Goal: Task Accomplishment & Management: Manage account settings

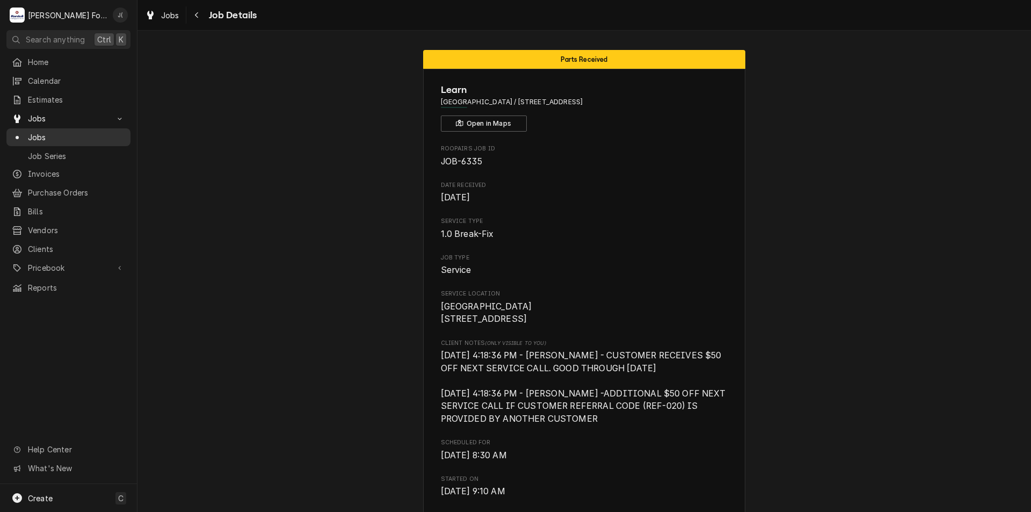
click at [57, 133] on span "Jobs" at bounding box center [76, 137] width 97 height 11
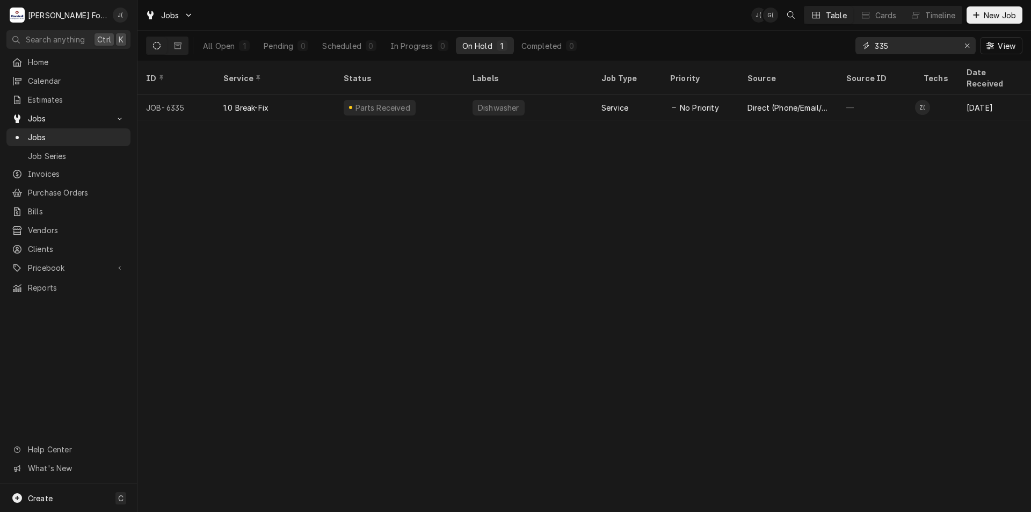
drag, startPoint x: 848, startPoint y: 44, endPoint x: 683, endPoint y: 38, distance: 165.5
click at [723, 45] on div "All Open 1 Pending 0 Scheduled 0 In Progress 0 On Hold 1 Completed 0 335 View" at bounding box center [584, 46] width 877 height 30
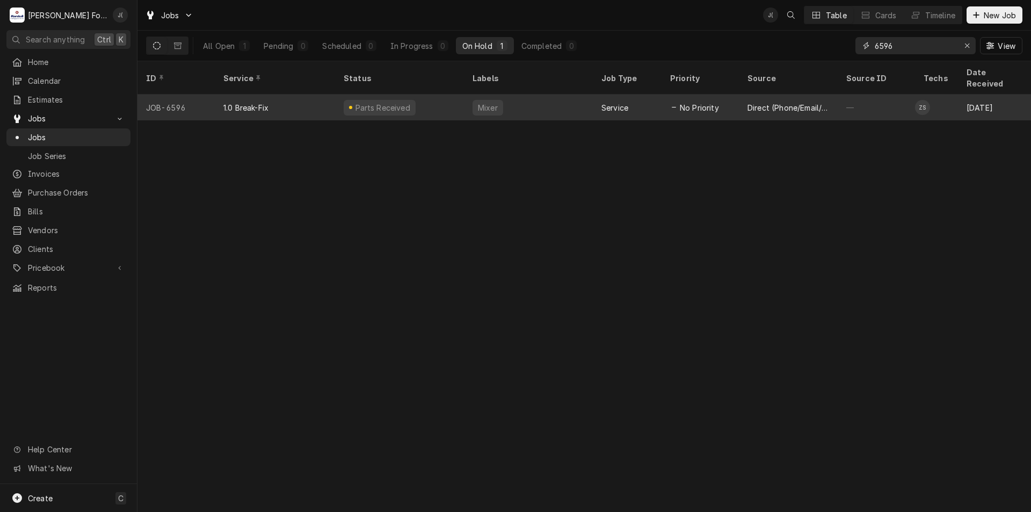
type input "6596"
click at [418, 95] on div "Parts Received" at bounding box center [399, 108] width 129 height 26
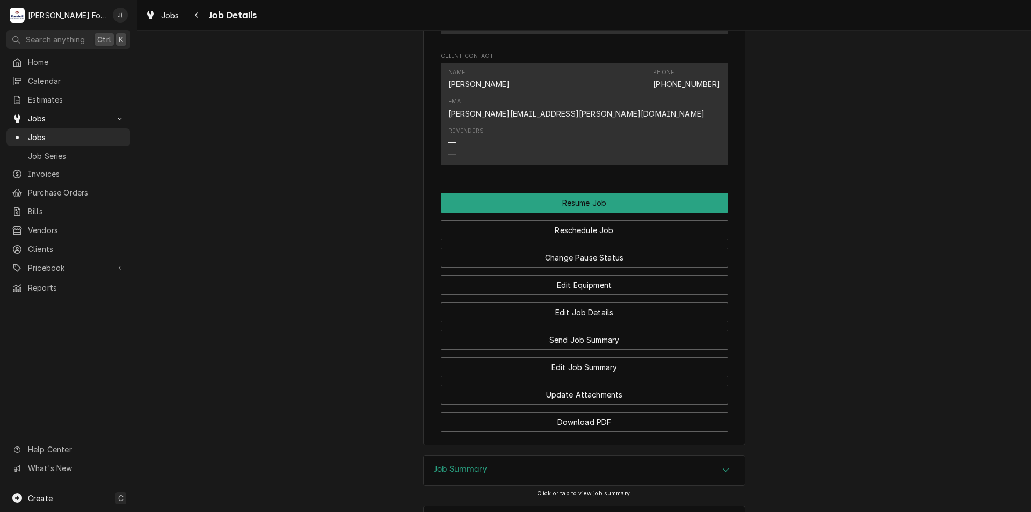
scroll to position [1649, 0]
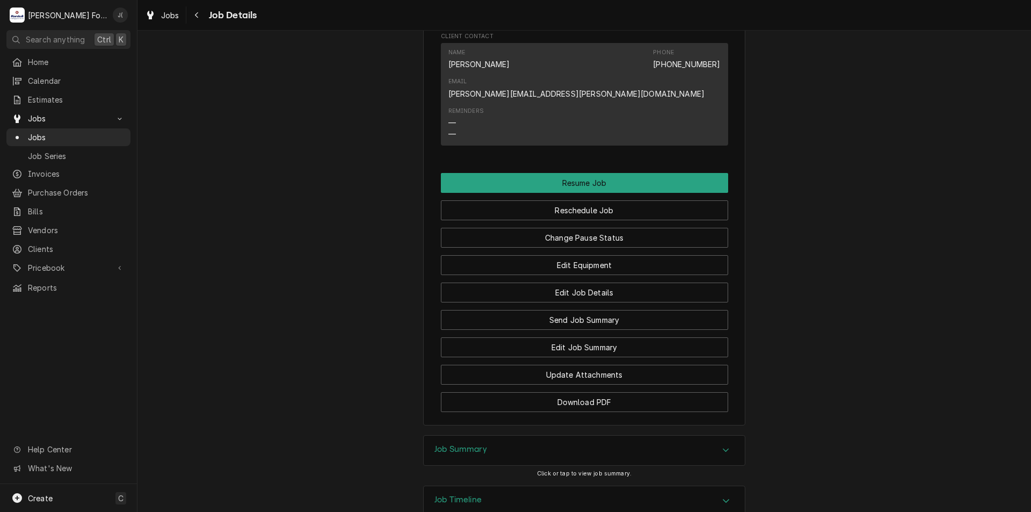
click at [514, 436] on div "Job Summary" at bounding box center [584, 451] width 321 height 30
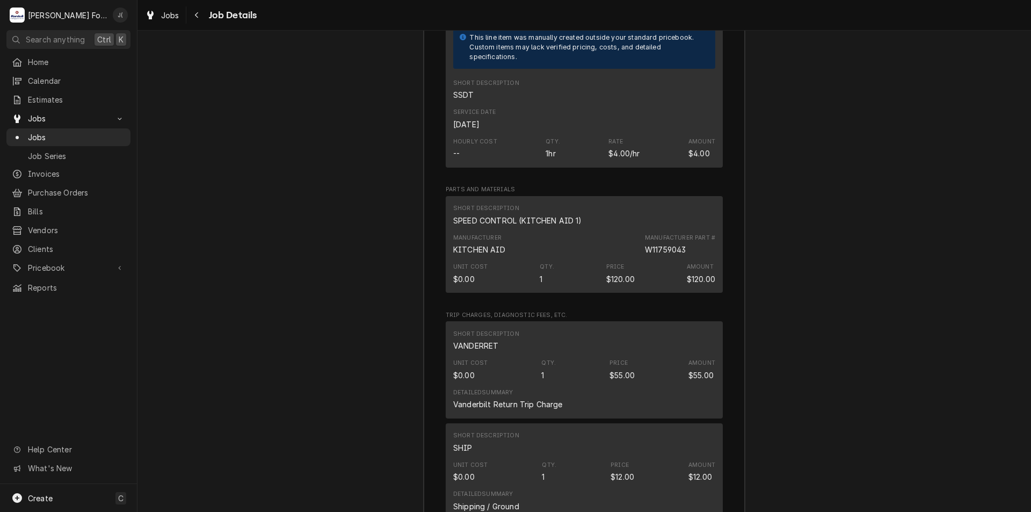
scroll to position [2959, 0]
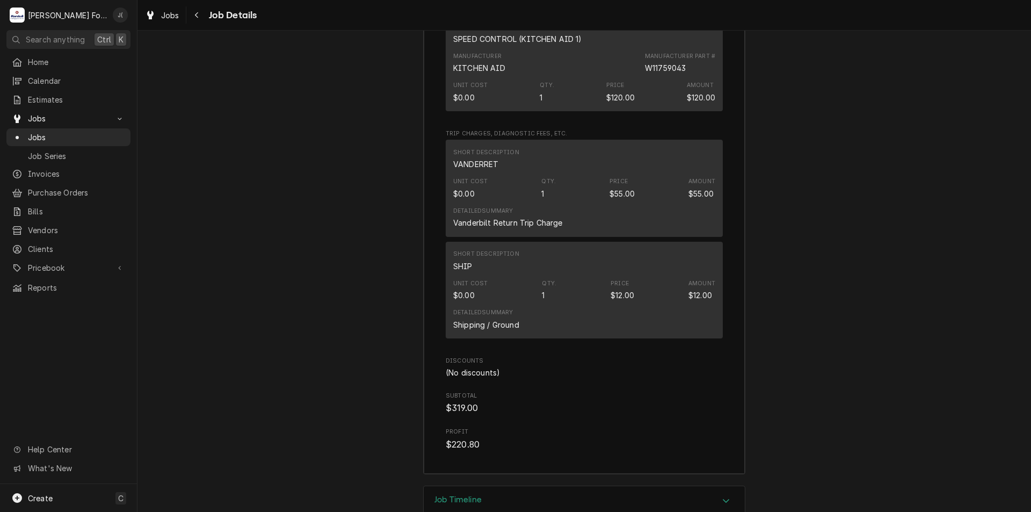
click at [484, 486] on div "Job Timeline" at bounding box center [584, 501] width 321 height 30
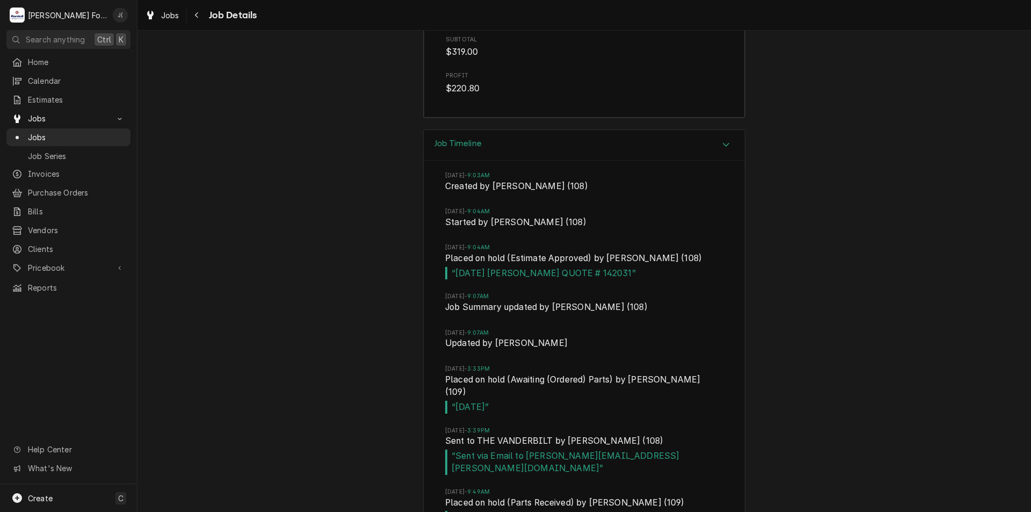
scroll to position [3326, 0]
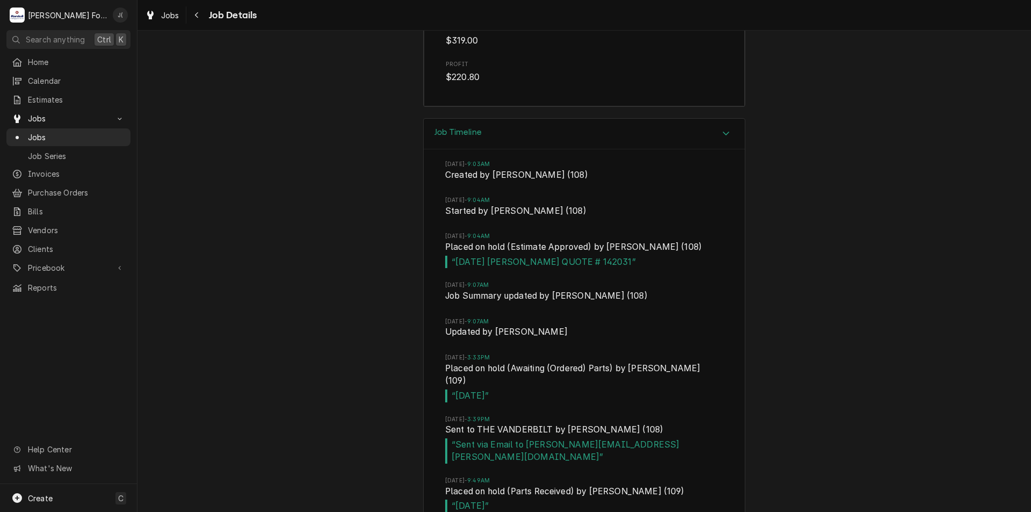
click at [300, 118] on div "Job Timeline Wed, Jul 23, 2025 - 9:03AM Created by Kim Medeiros (108) Wed, Jul …" at bounding box center [585, 339] width 894 height 443
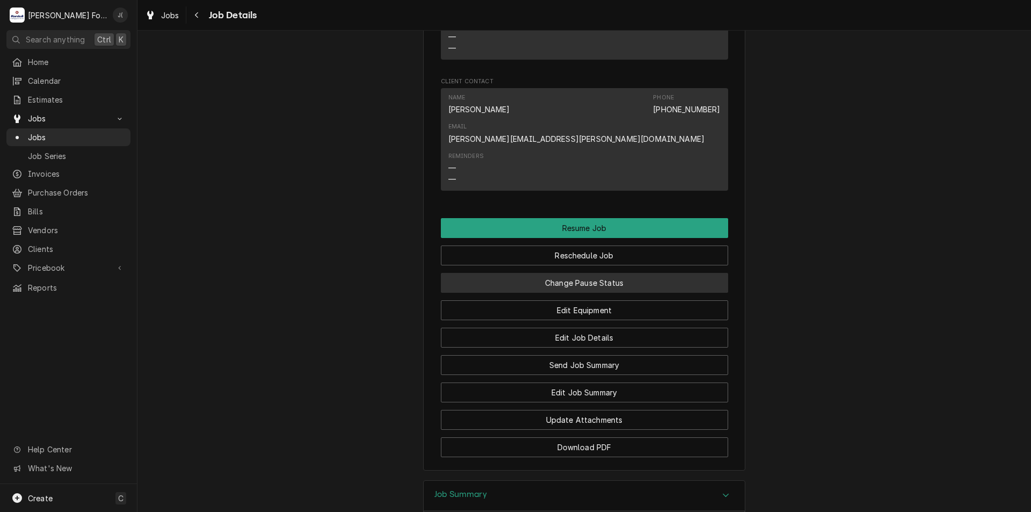
scroll to position [1607, 0]
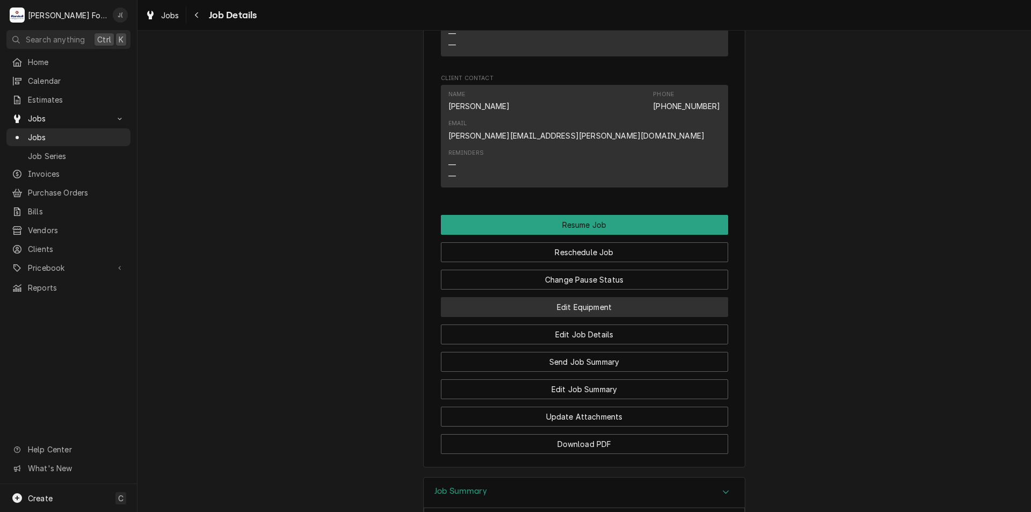
click at [591, 297] on button "Edit Equipment" at bounding box center [584, 307] width 287 height 20
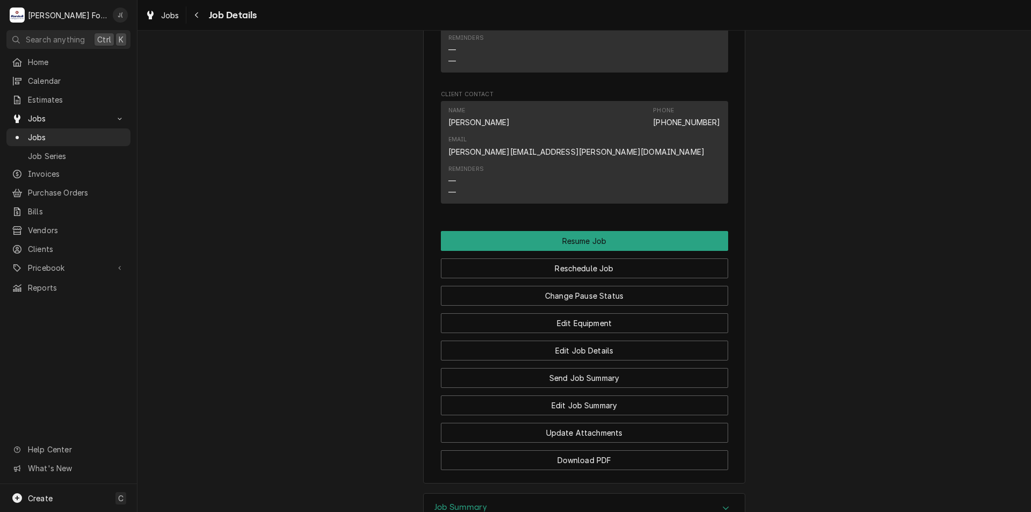
scroll to position [1649, 0]
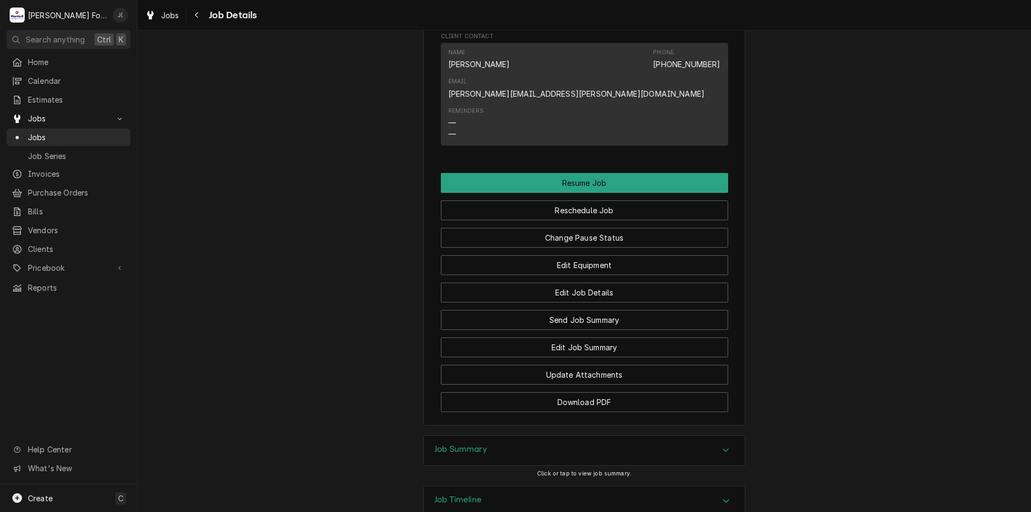
click at [460, 444] on h3 "Job Summary" at bounding box center [461, 449] width 53 height 10
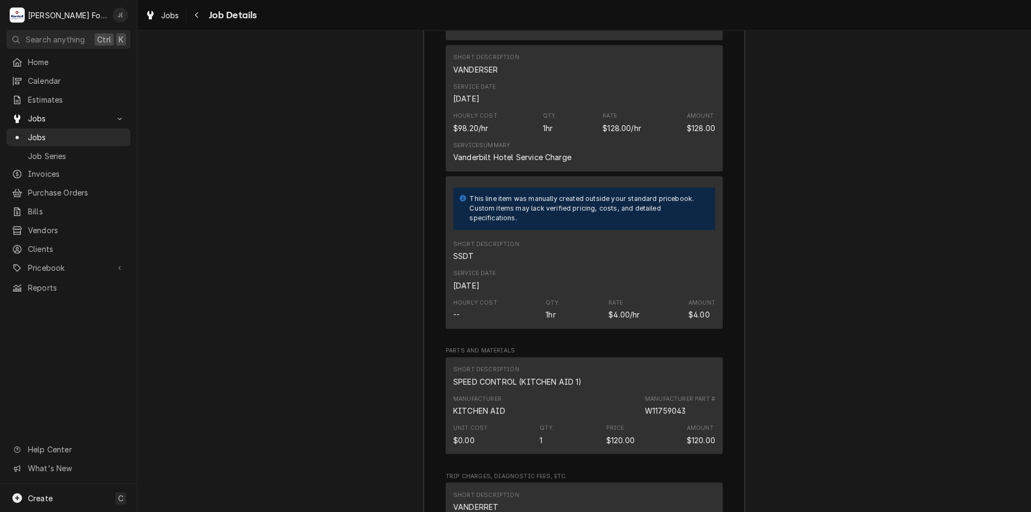
scroll to position [2959, 0]
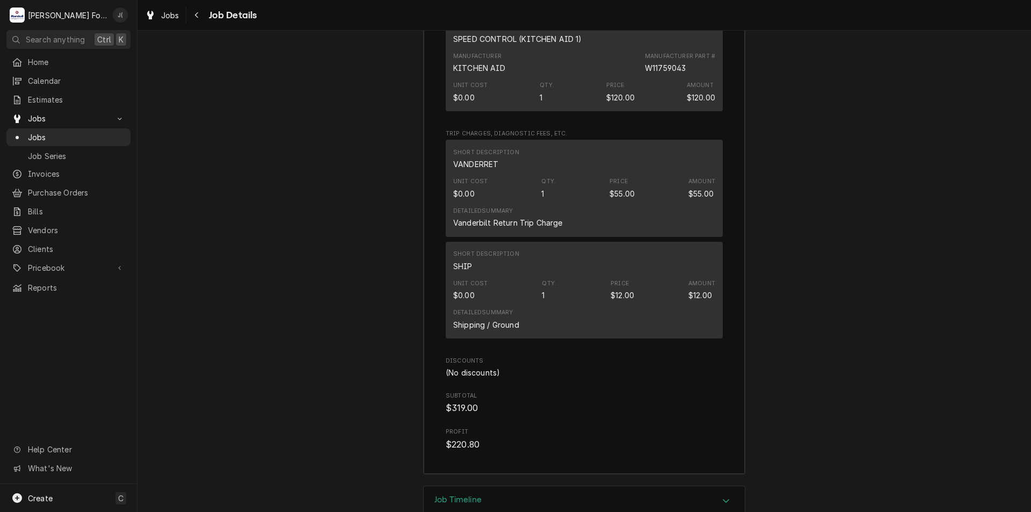
click at [472, 495] on h3 "Job Timeline" at bounding box center [458, 500] width 47 height 10
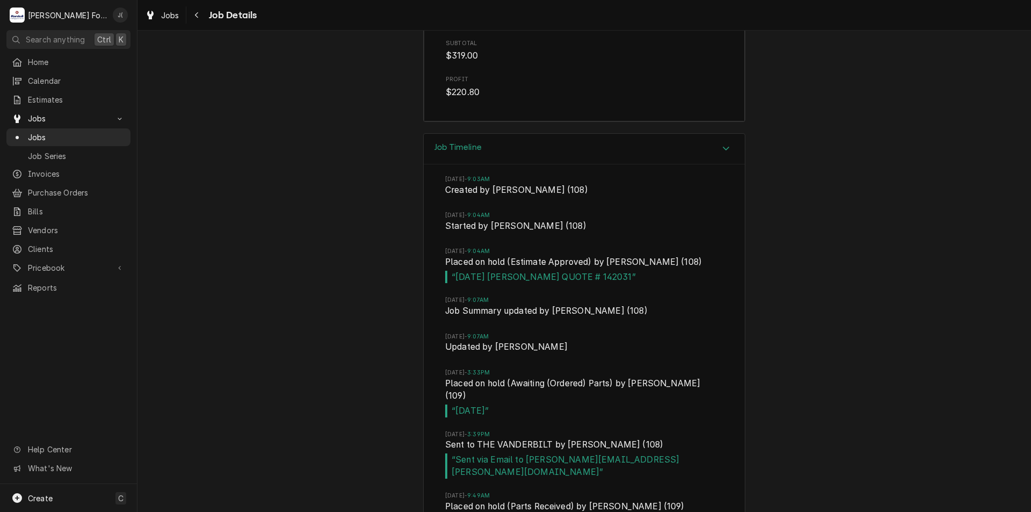
scroll to position [3326, 0]
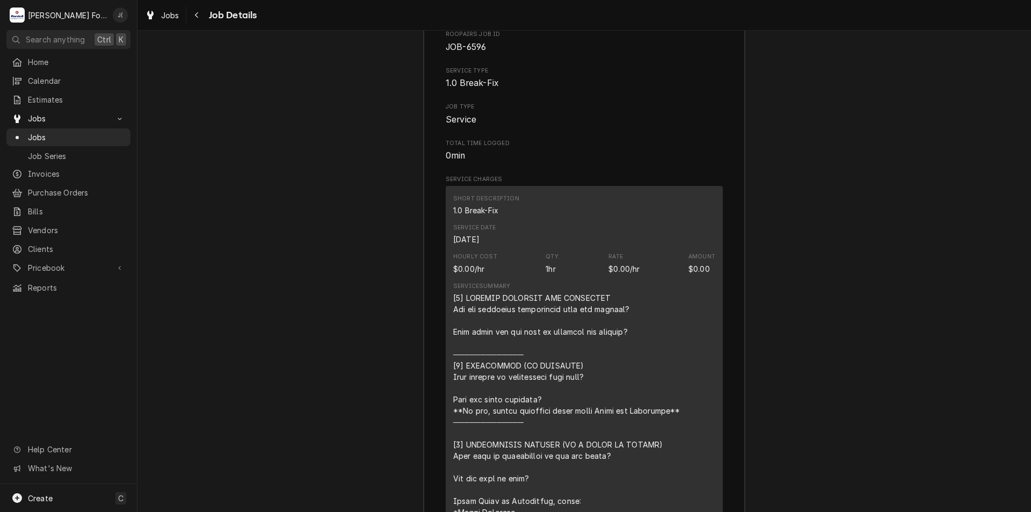
scroll to position [2089, 0]
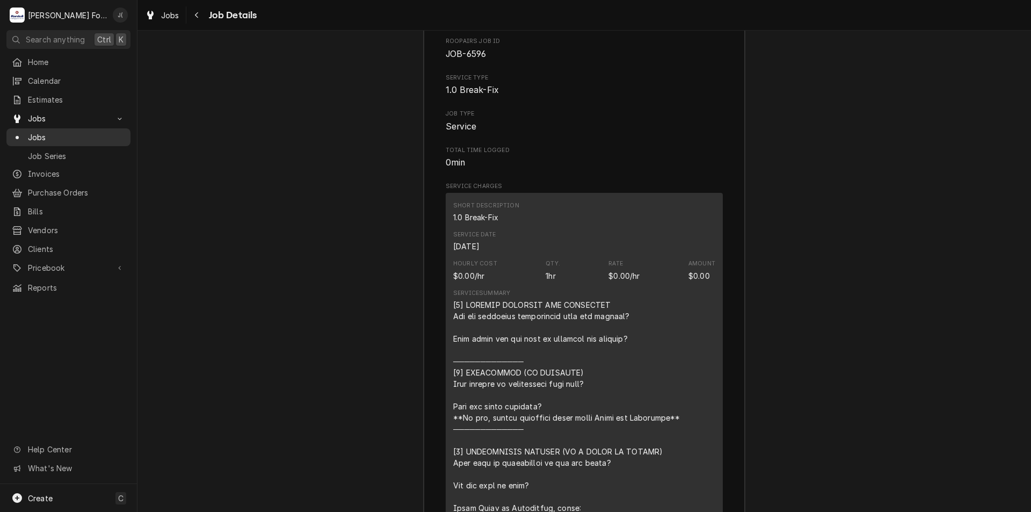
click at [74, 132] on span "Jobs" at bounding box center [76, 137] width 97 height 11
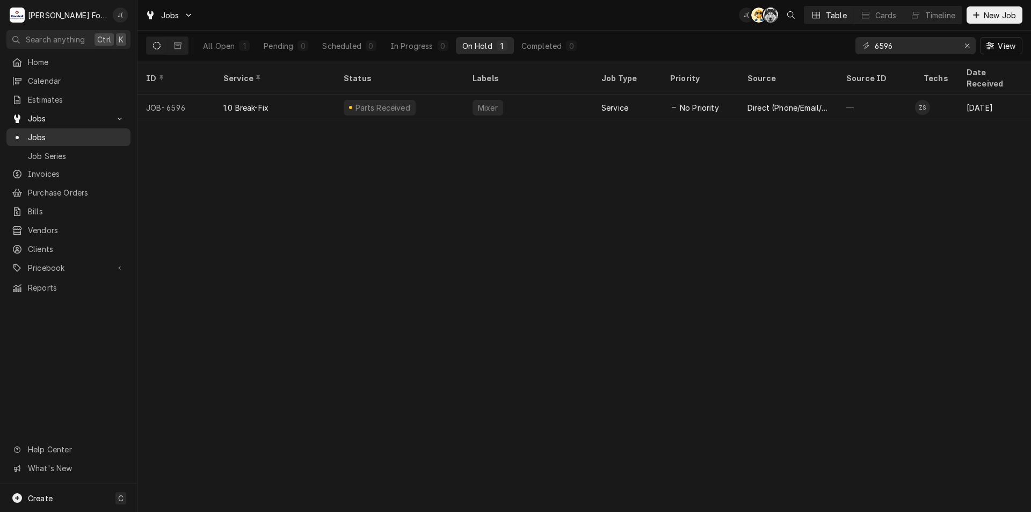
click at [78, 138] on div "Jobs" at bounding box center [69, 137] width 120 height 13
drag, startPoint x: 967, startPoint y: 49, endPoint x: 945, endPoint y: 47, distance: 22.1
click at [966, 49] on icon "Erase input" at bounding box center [968, 46] width 6 height 8
click at [932, 47] on input "Dynamic Content Wrapper" at bounding box center [925, 45] width 101 height 17
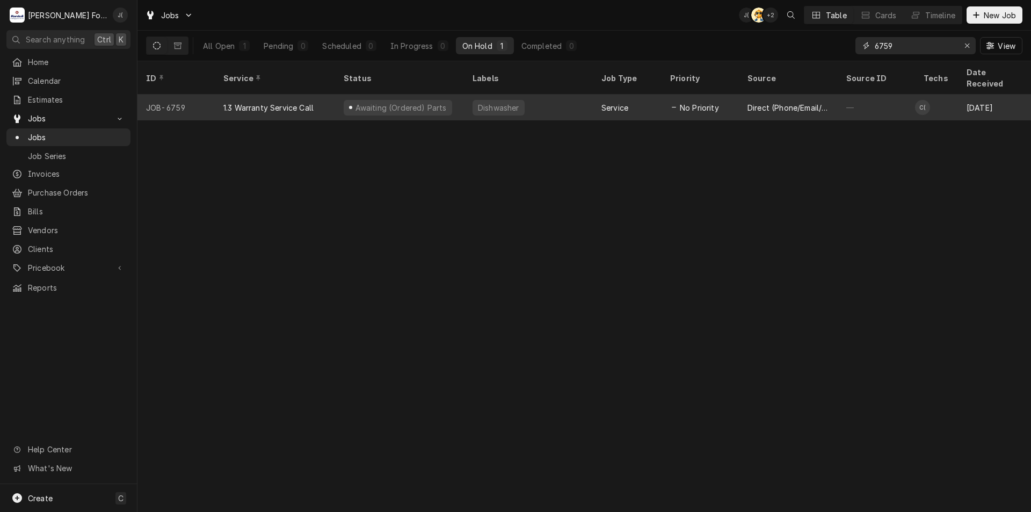
type input "6759"
click at [540, 97] on div "Dishwasher" at bounding box center [528, 108] width 129 height 26
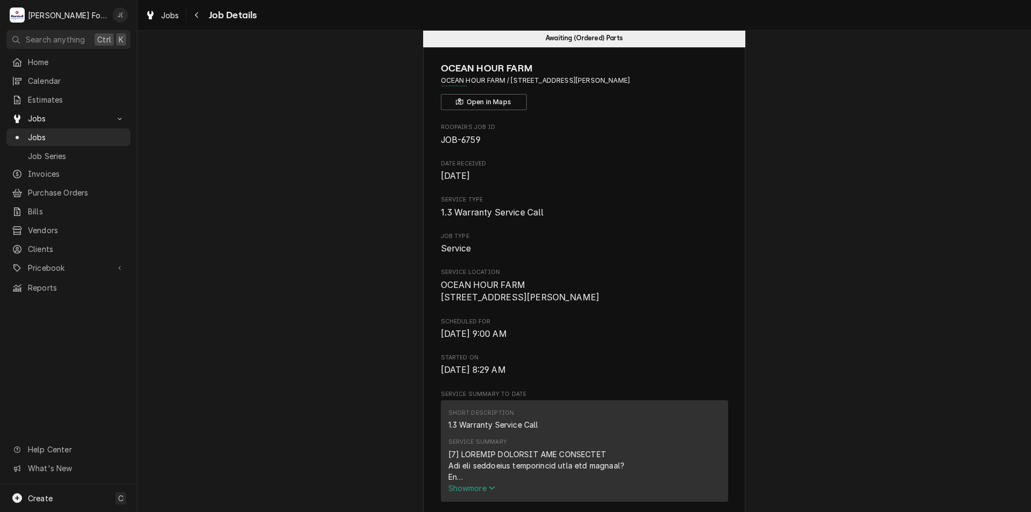
scroll to position [54, 0]
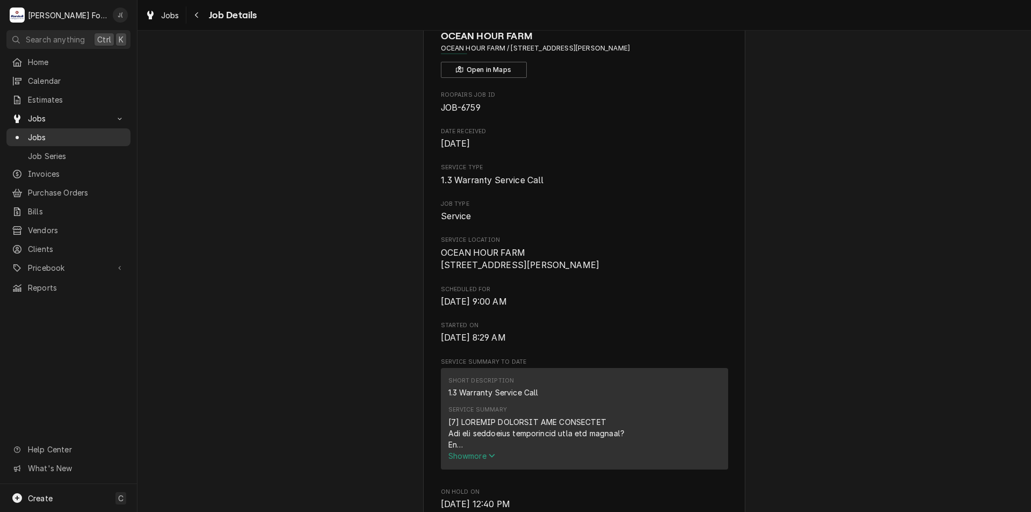
click at [77, 132] on span "Jobs" at bounding box center [76, 137] width 97 height 11
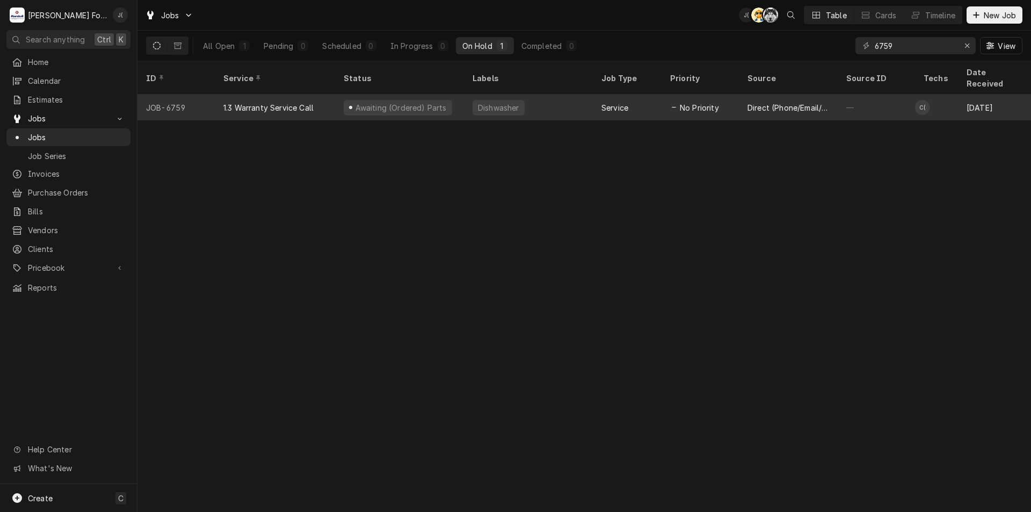
click at [563, 103] on div "Dishwasher" at bounding box center [528, 108] width 129 height 26
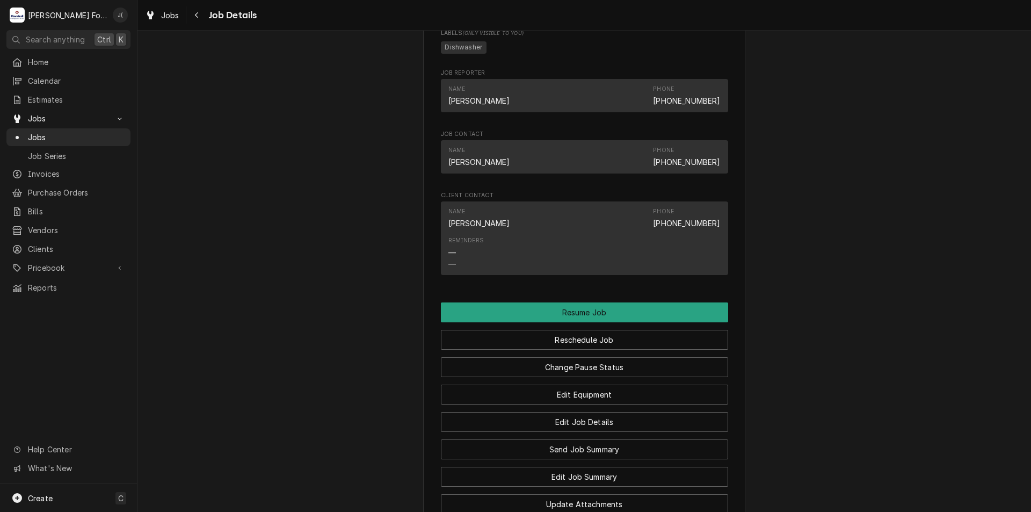
scroll to position [1128, 0]
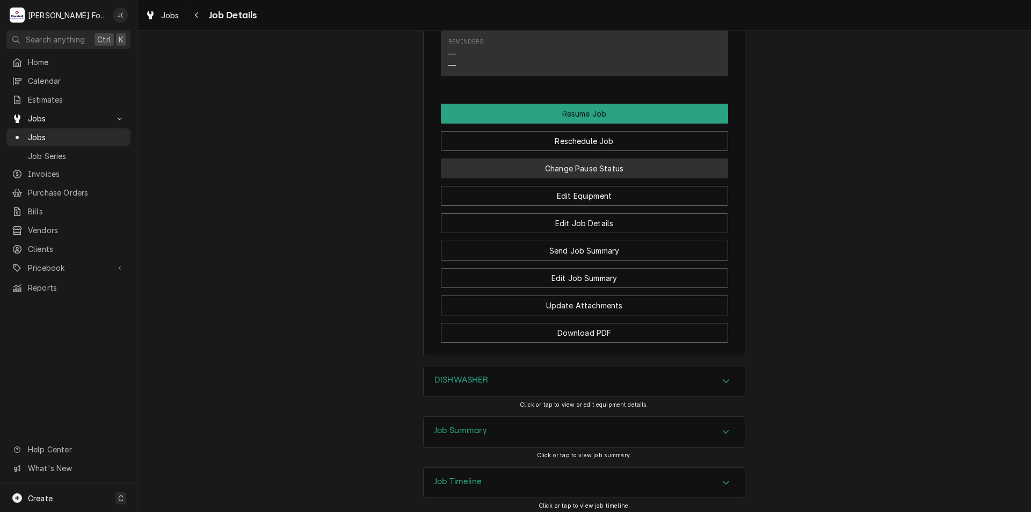
click at [558, 176] on button "Change Pause Status" at bounding box center [584, 168] width 287 height 20
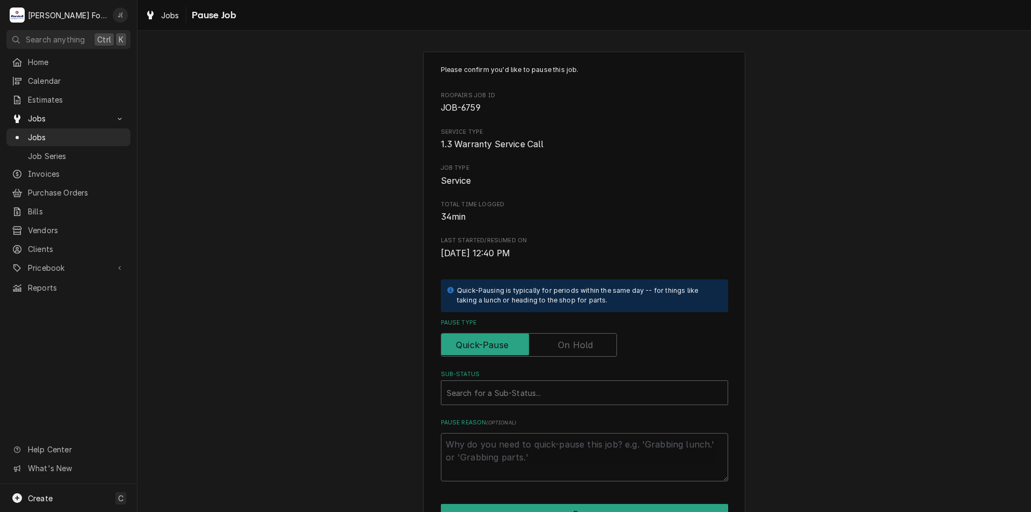
drag, startPoint x: 581, startPoint y: 348, endPoint x: 571, endPoint y: 370, distance: 23.6
click at [573, 365] on div "Please confirm you'd like to pause this job. Roopairs Job ID JOB-6759 Service T…" at bounding box center [584, 273] width 287 height 416
type textarea "x"
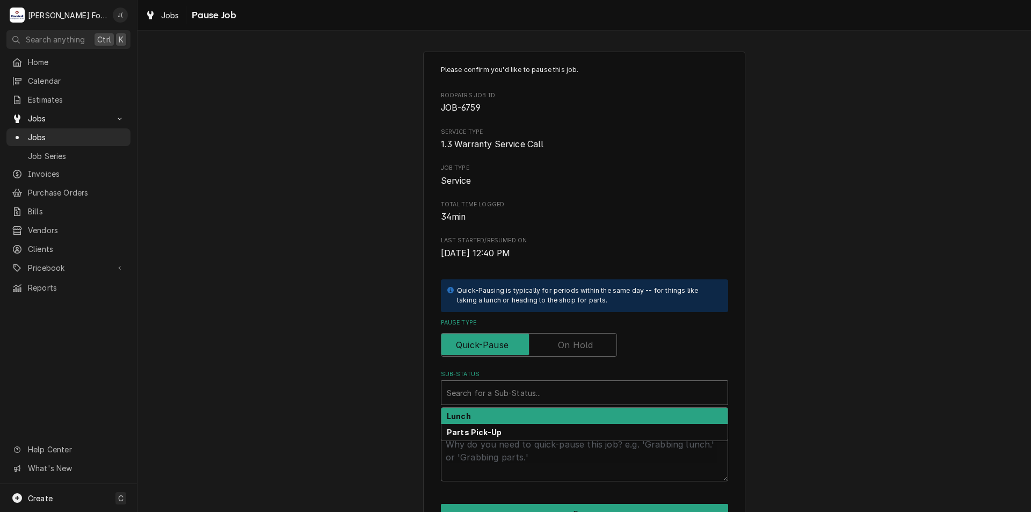
click at [559, 389] on div "Sub-Status" at bounding box center [585, 392] width 276 height 19
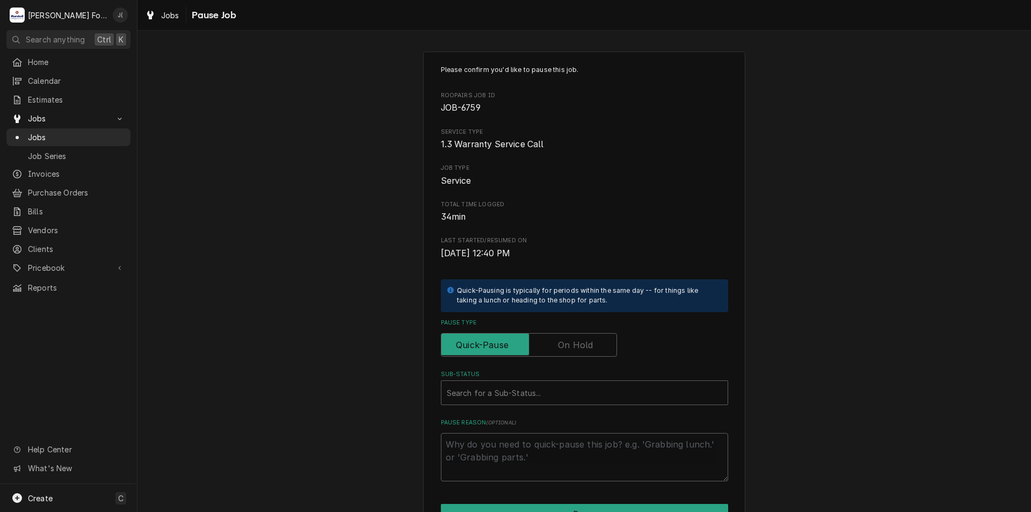
click at [571, 341] on label "Pause Type" at bounding box center [529, 345] width 176 height 24
click at [571, 341] on input "Pause Type" at bounding box center [529, 345] width 167 height 24
checkbox input "true"
click at [520, 397] on div "Sub-Status" at bounding box center [585, 392] width 276 height 19
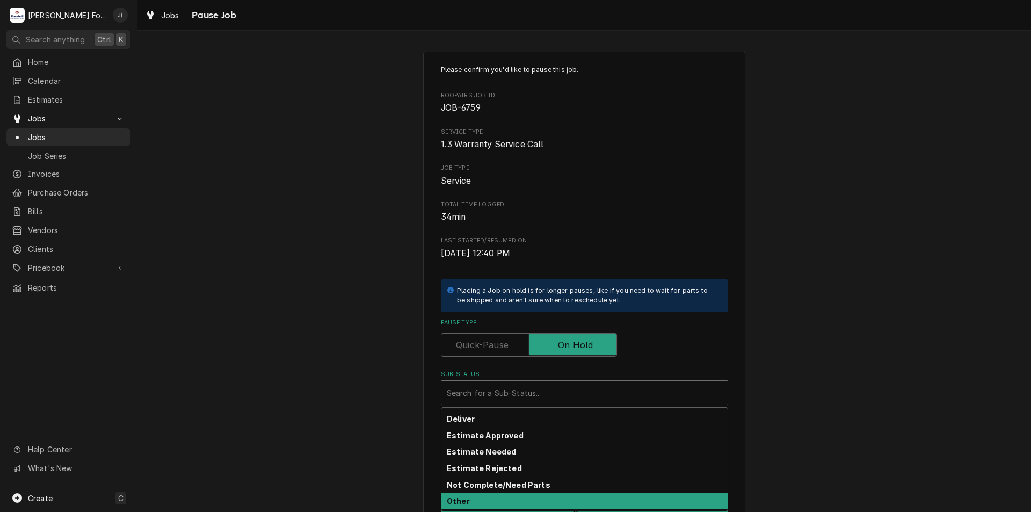
scroll to position [176, 0]
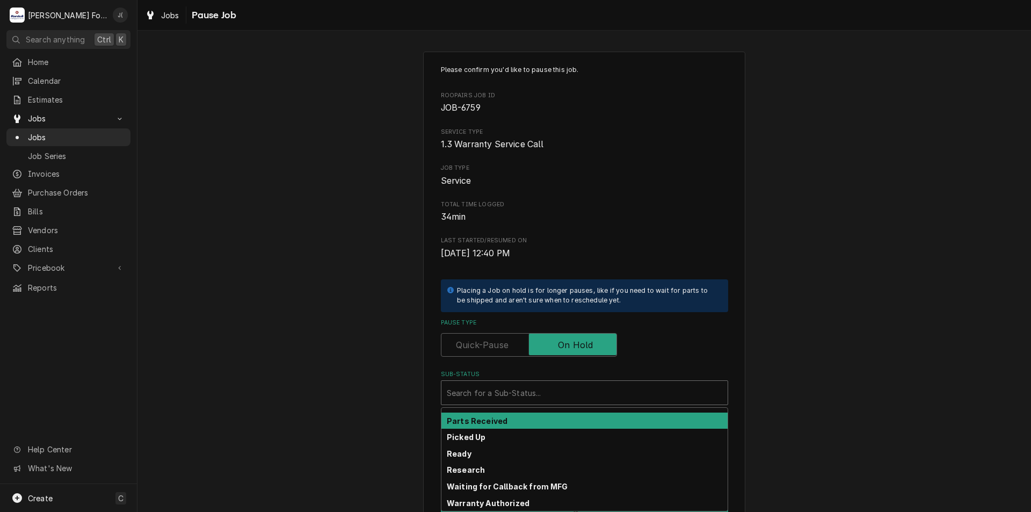
click at [511, 422] on div "Parts Received" at bounding box center [585, 421] width 286 height 17
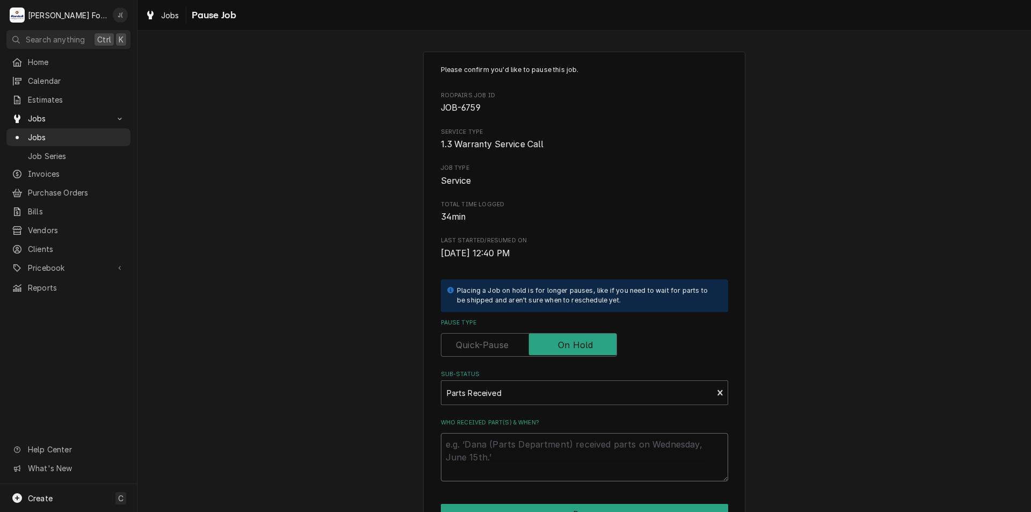
click at [511, 454] on textarea "Who received part(s) & when?" at bounding box center [584, 457] width 287 height 48
type textarea "x"
type textarea "0"
type textarea "x"
type textarea "08"
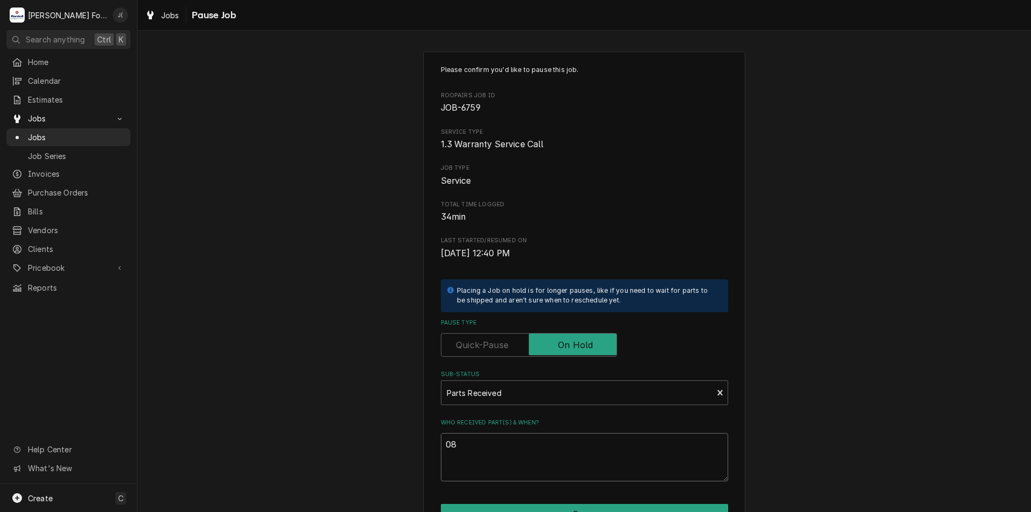
type textarea "x"
type textarea "08/"
type textarea "x"
type textarea "08/2"
type textarea "x"
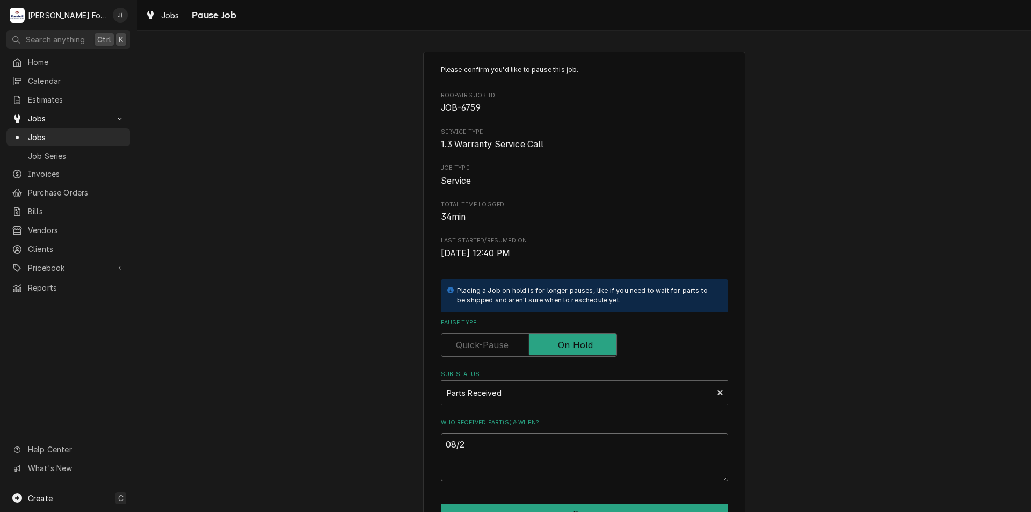
type textarea "08/22"
type textarea "x"
type textarea "08/22/"
type textarea "x"
type textarea "08/22/2"
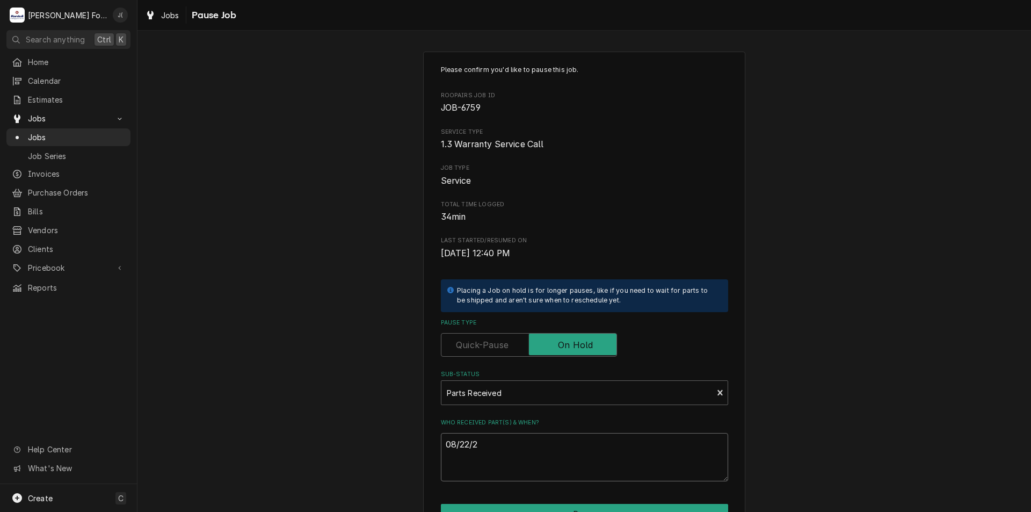
type textarea "x"
type textarea "08/22/20"
type textarea "x"
type textarea "08/22/202"
type textarea "x"
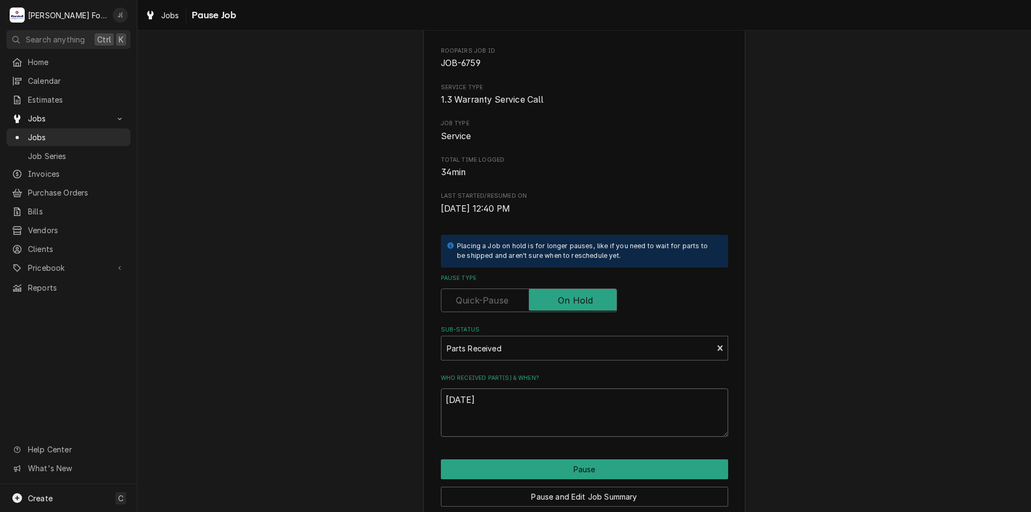
scroll to position [90, 0]
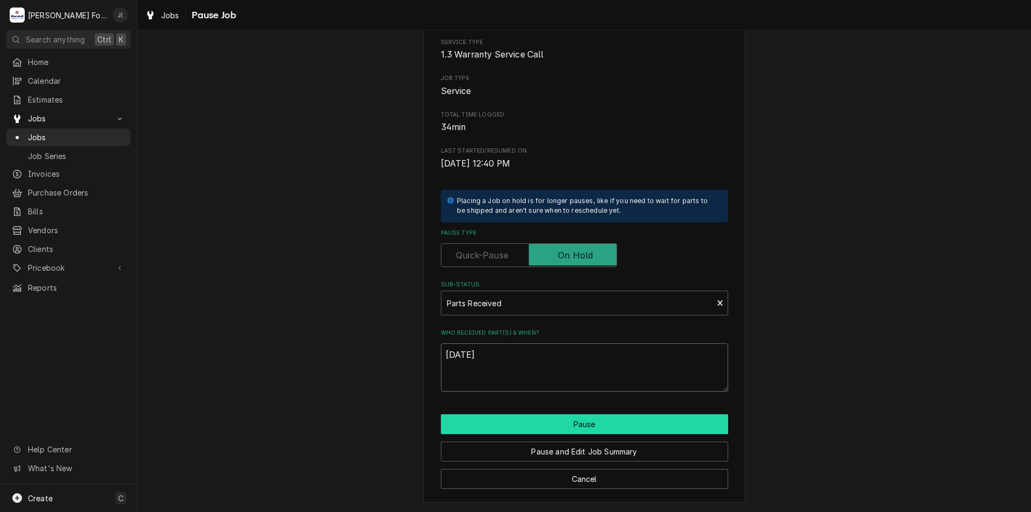
type textarea "[DATE]"
click at [541, 425] on button "Pause" at bounding box center [584, 424] width 287 height 20
type textarea "x"
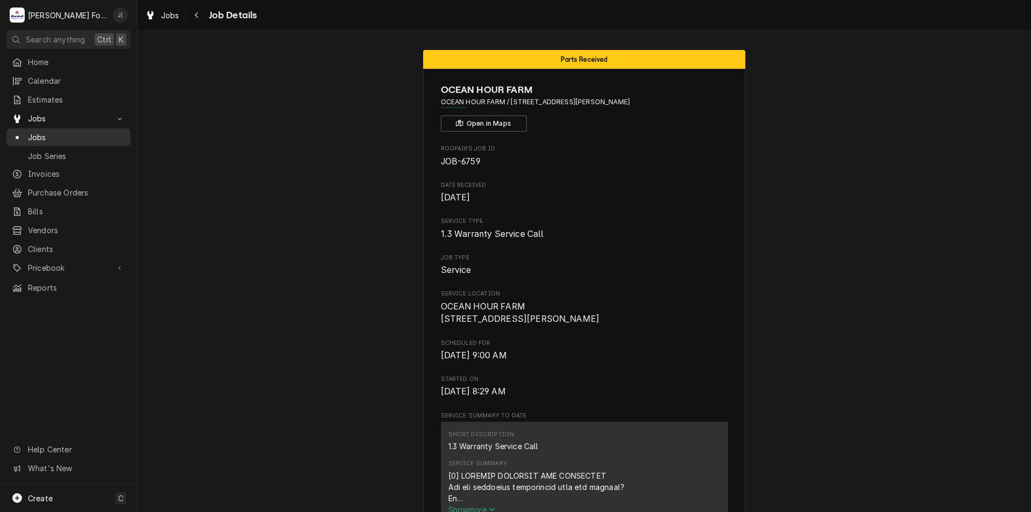
click at [79, 133] on span "Jobs" at bounding box center [76, 137] width 97 height 11
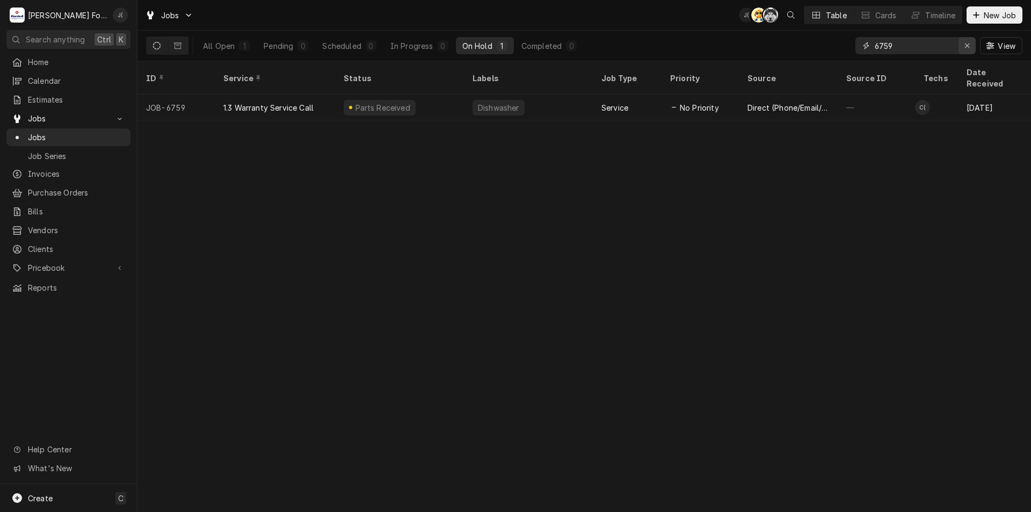
drag, startPoint x: 967, startPoint y: 49, endPoint x: 942, endPoint y: 40, distance: 26.7
click at [965, 49] on icon "Erase input" at bounding box center [968, 46] width 6 height 8
click at [931, 35] on div "View" at bounding box center [939, 46] width 167 height 30
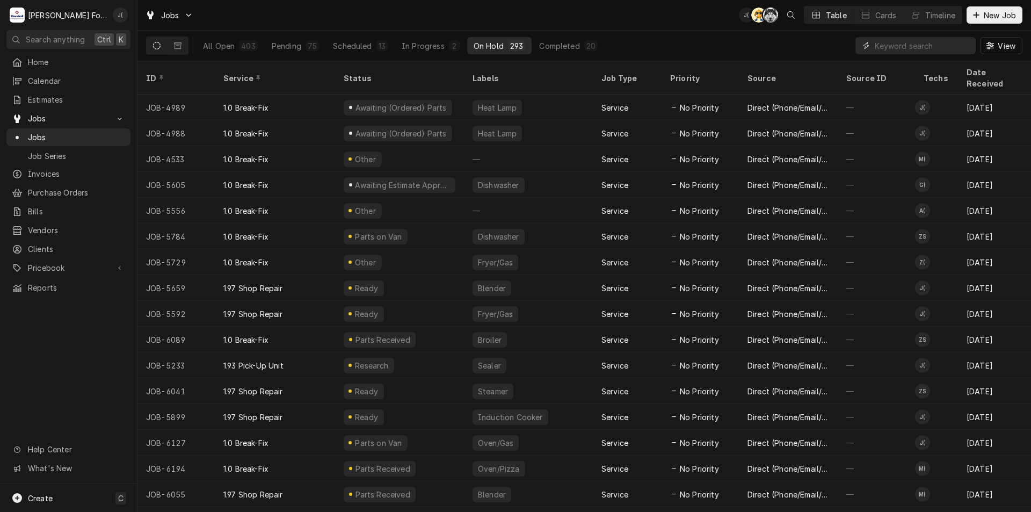
click at [917, 50] on input "Dynamic Content Wrapper" at bounding box center [923, 45] width 96 height 17
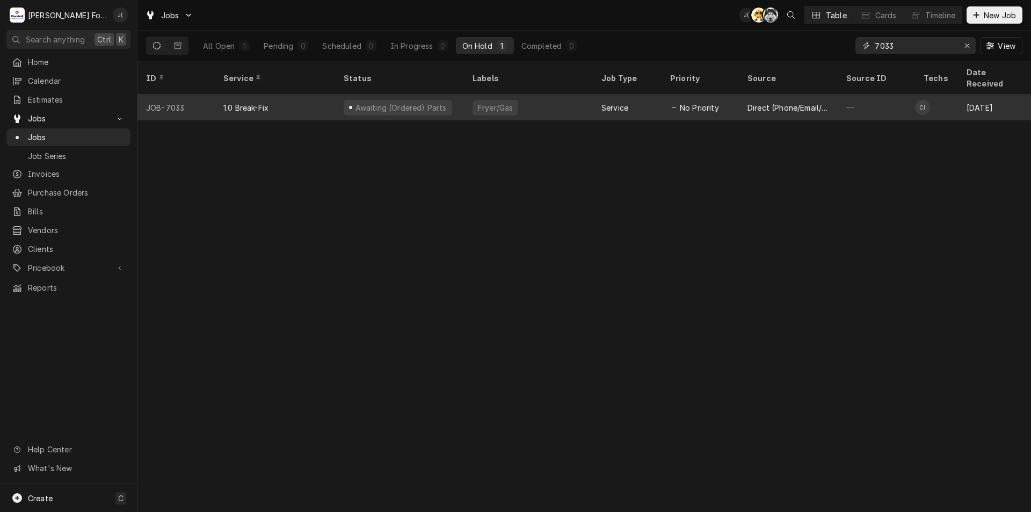
type input "7033"
click at [421, 102] on div "Awaiting (Ordered) Parts" at bounding box center [400, 107] width 93 height 11
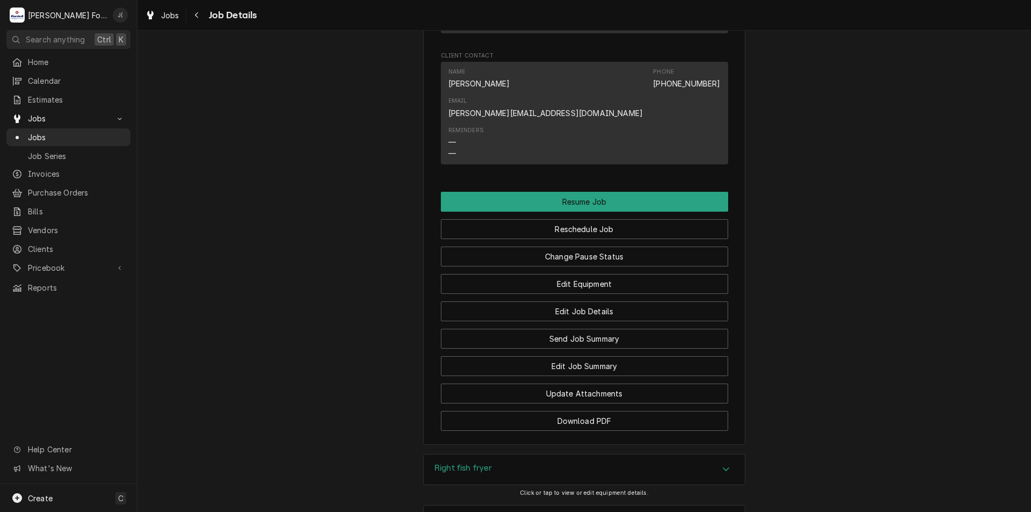
scroll to position [1195, 0]
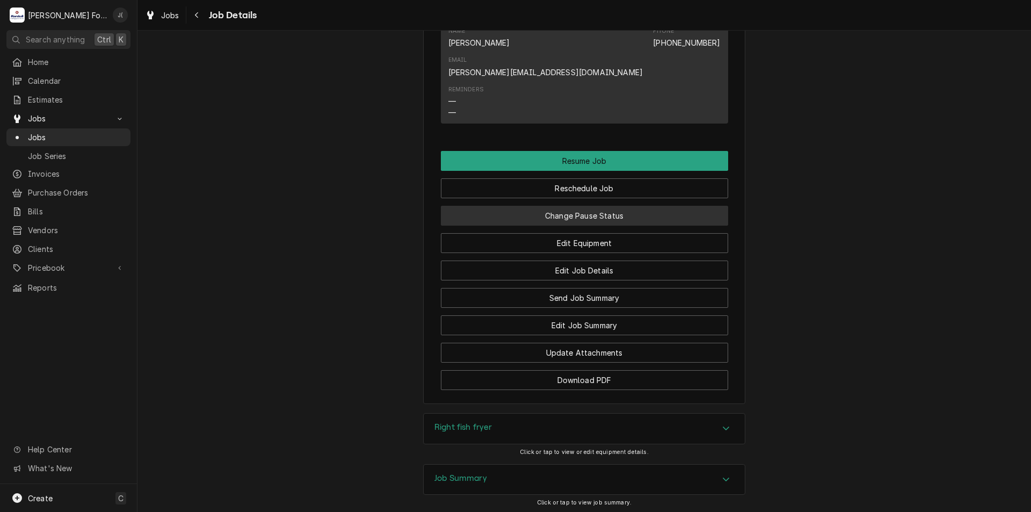
click at [558, 206] on button "Change Pause Status" at bounding box center [584, 216] width 287 height 20
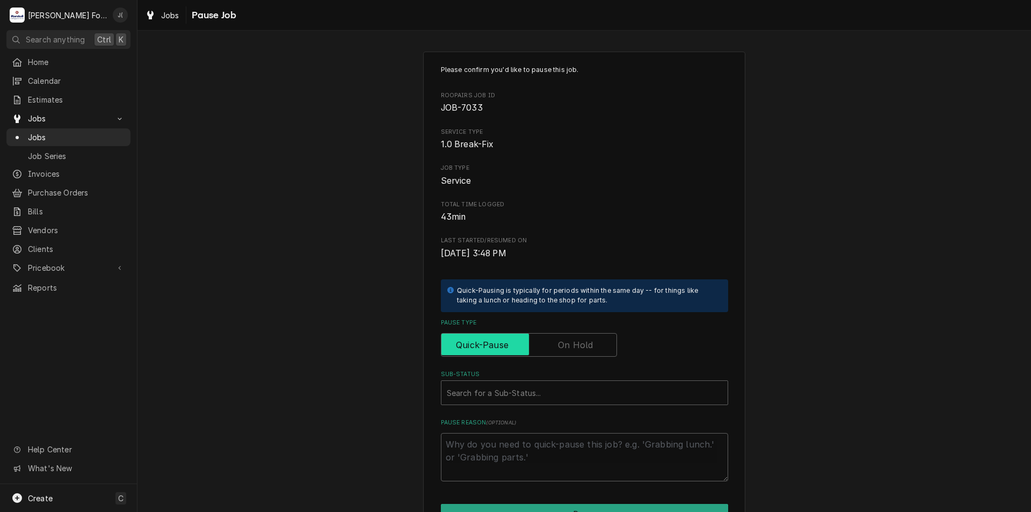
drag, startPoint x: 547, startPoint y: 346, endPoint x: 527, endPoint y: 379, distance: 38.0
click at [545, 346] on input "Pause Type" at bounding box center [529, 345] width 167 height 24
checkbox input "true"
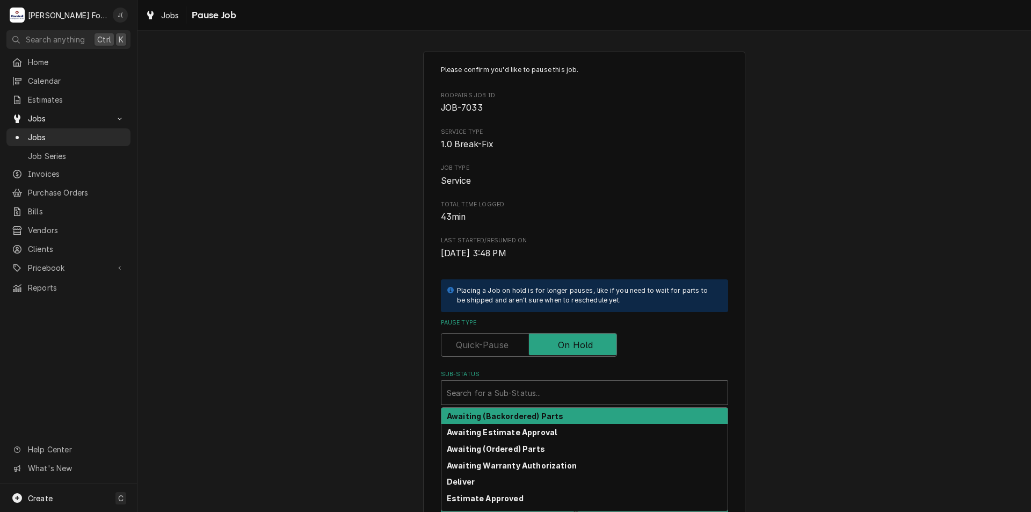
click at [521, 389] on div "Sub-Status" at bounding box center [585, 392] width 276 height 19
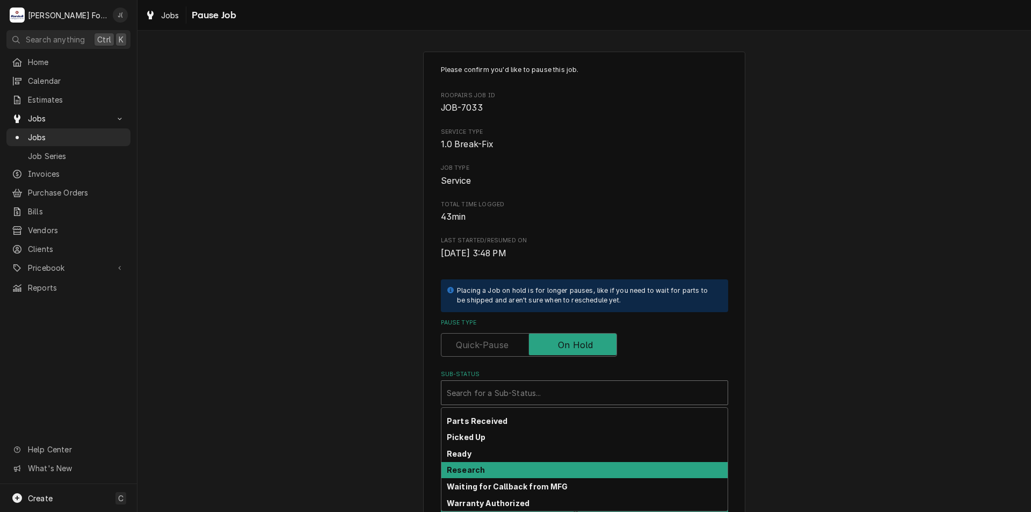
scroll to position [176, 0]
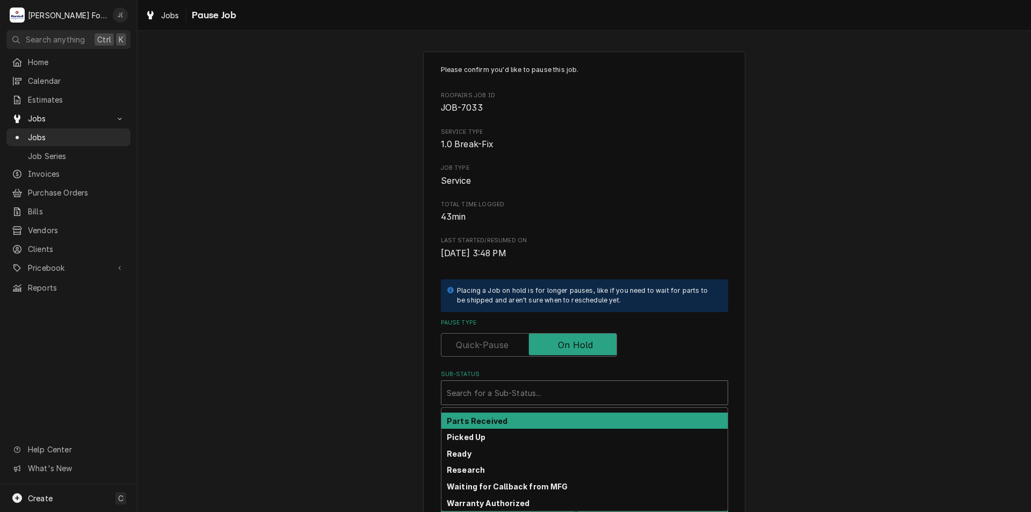
click at [509, 421] on div "Parts Received" at bounding box center [585, 421] width 286 height 17
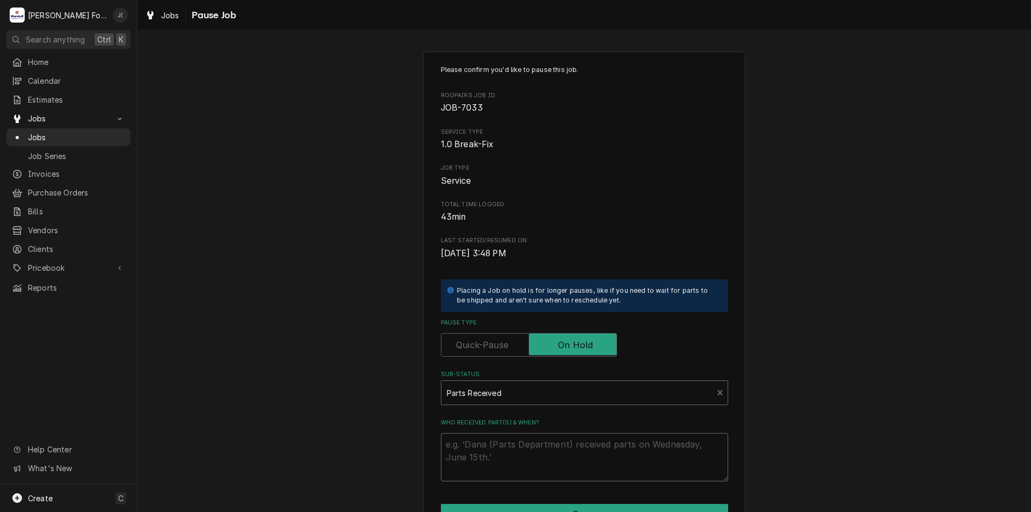
drag, startPoint x: 508, startPoint y: 466, endPoint x: 509, endPoint y: 454, distance: 11.9
click at [508, 464] on textarea "Who received part(s) & when?" at bounding box center [584, 457] width 287 height 48
type textarea "x"
type textarea "0"
type textarea "x"
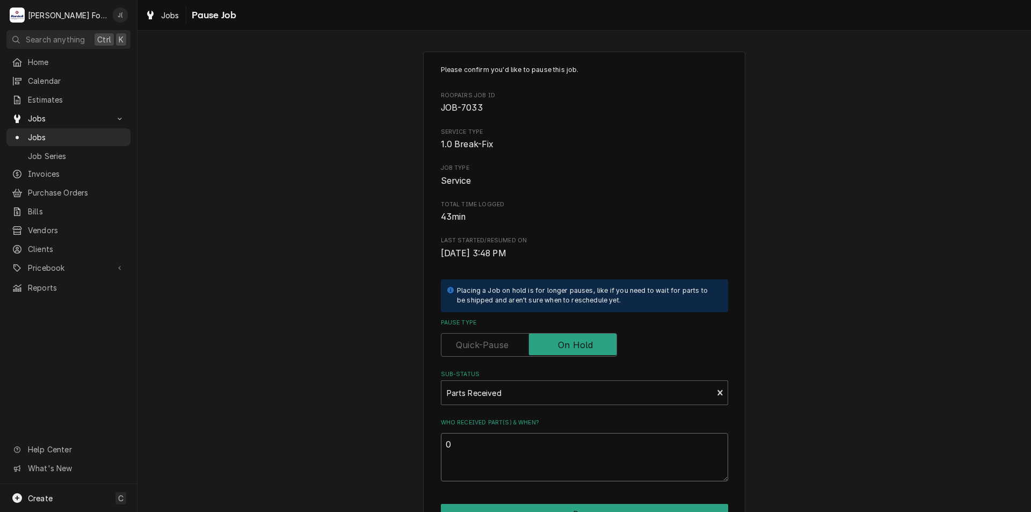
type textarea "08"
type textarea "x"
type textarea "08/"
type textarea "x"
type textarea "08/2"
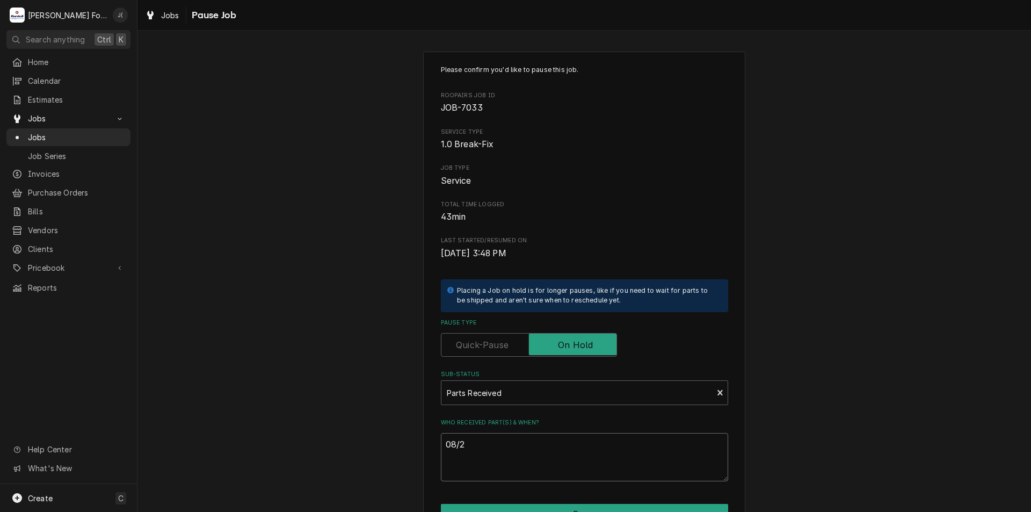
type textarea "x"
type textarea "08/22"
type textarea "x"
type textarea "08/22/"
type textarea "x"
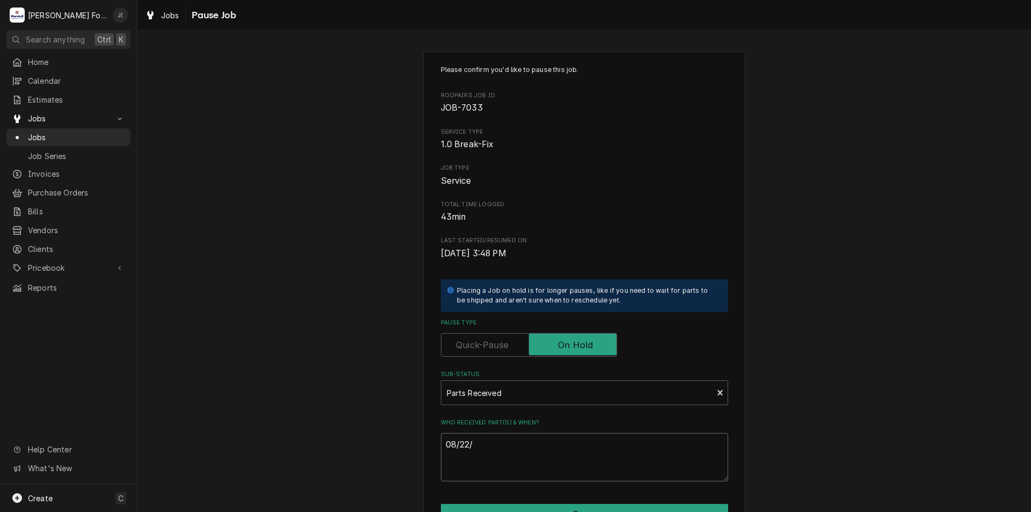
type textarea "08/22/2"
type textarea "x"
type textarea "08/22/20"
type textarea "x"
type textarea "08/22/202"
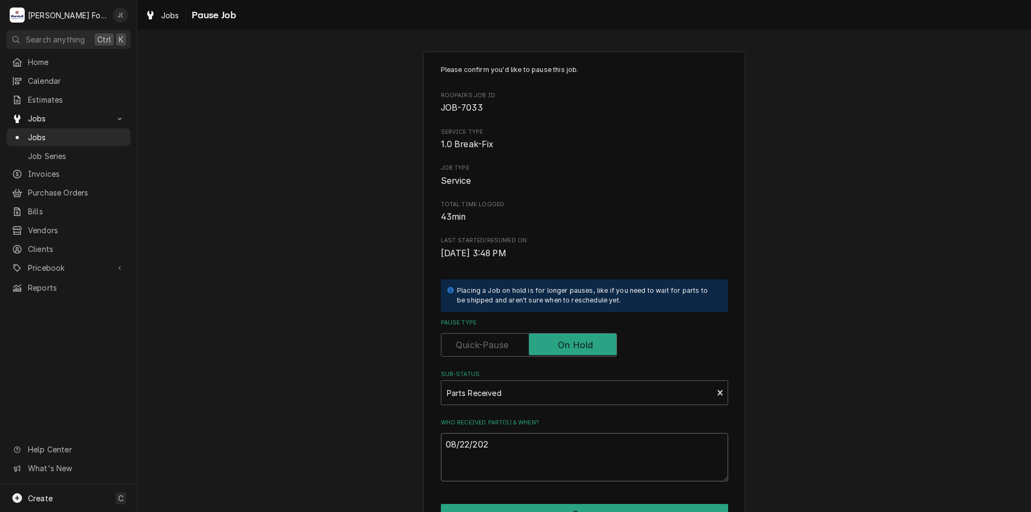
type textarea "x"
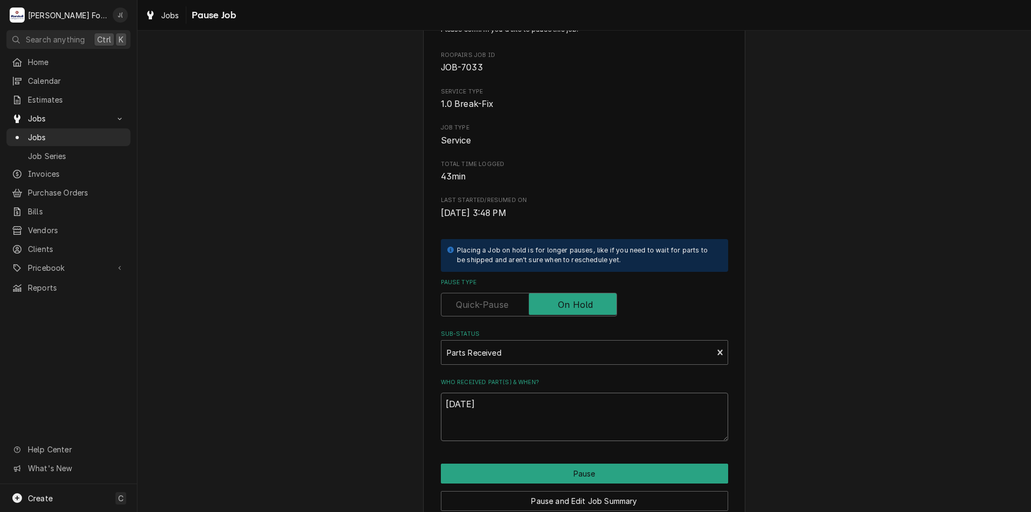
scroll to position [90, 0]
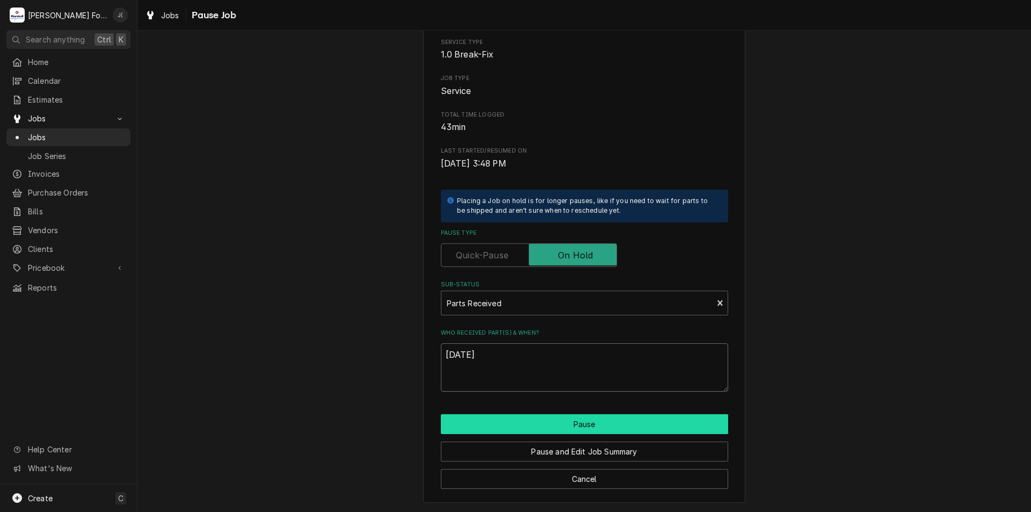
type textarea "08/22/2025"
click at [559, 425] on button "Pause" at bounding box center [584, 424] width 287 height 20
type textarea "x"
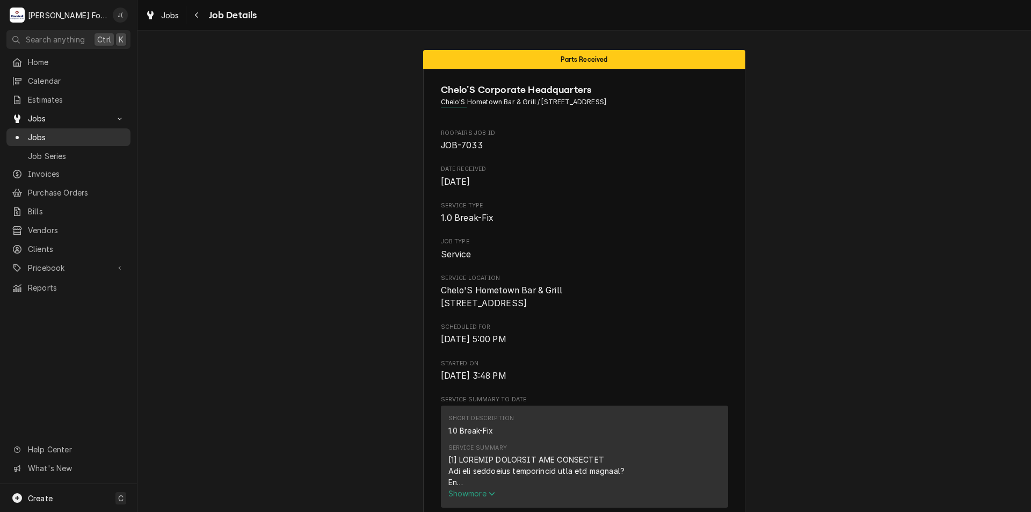
click at [41, 133] on span "Jobs" at bounding box center [76, 137] width 97 height 11
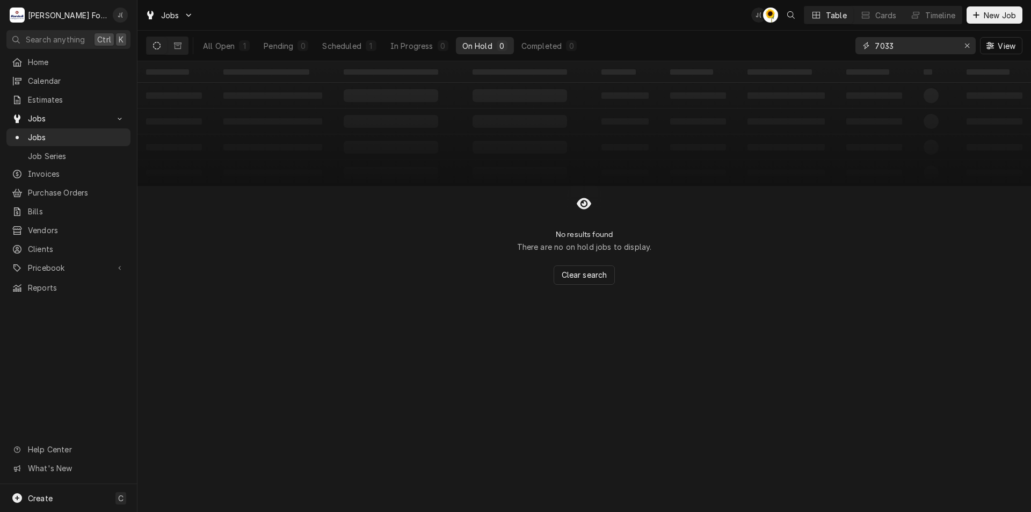
drag, startPoint x: 905, startPoint y: 50, endPoint x: 722, endPoint y: 34, distance: 183.3
click at [722, 34] on div "All Open 1 Pending 0 Scheduled 1 In Progress 0 On Hold 0 Completed 0 7033 View" at bounding box center [584, 46] width 877 height 30
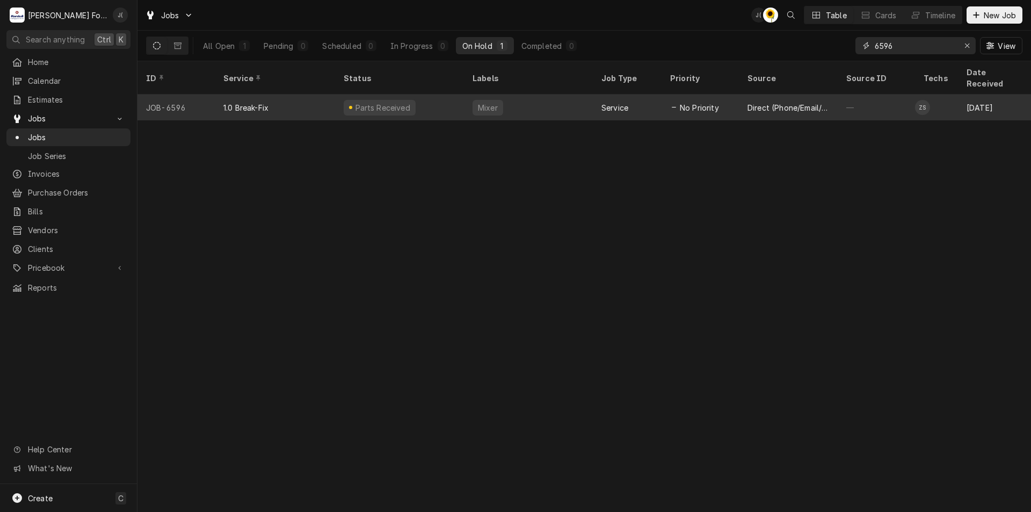
type input "6596"
click at [278, 98] on div "1.0 Break-Fix" at bounding box center [275, 108] width 120 height 26
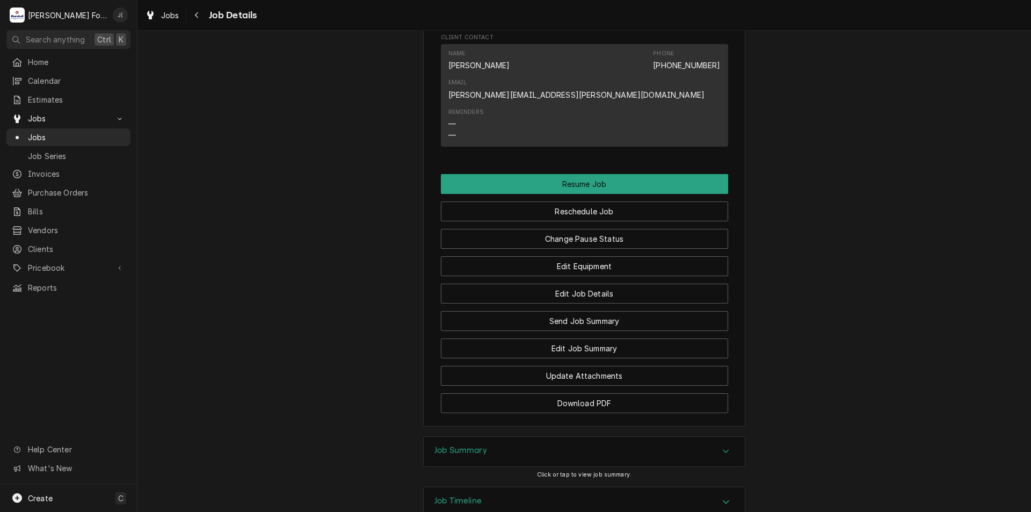
scroll to position [1649, 0]
click at [475, 495] on div "Job Timeline" at bounding box center [458, 501] width 47 height 13
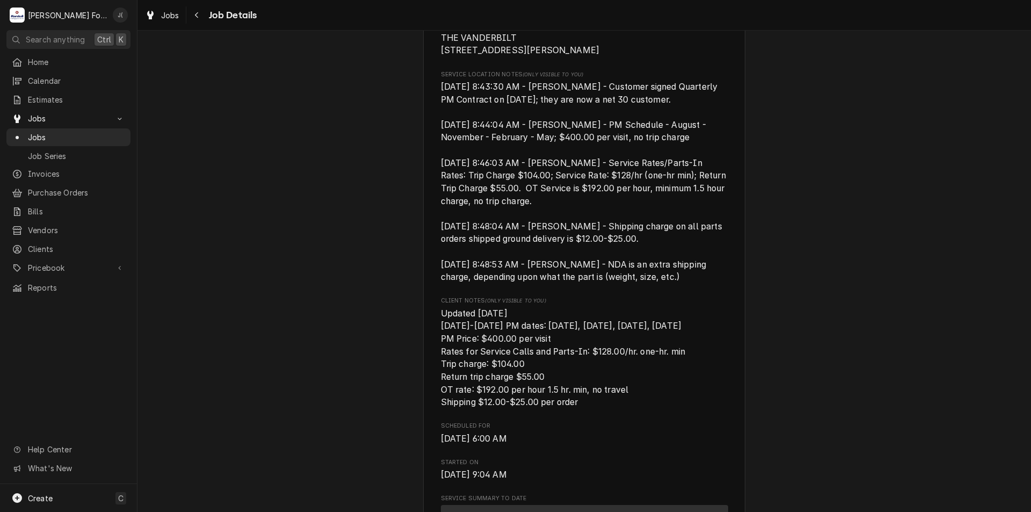
scroll to position [0, 0]
